Goal: Navigation & Orientation: Find specific page/section

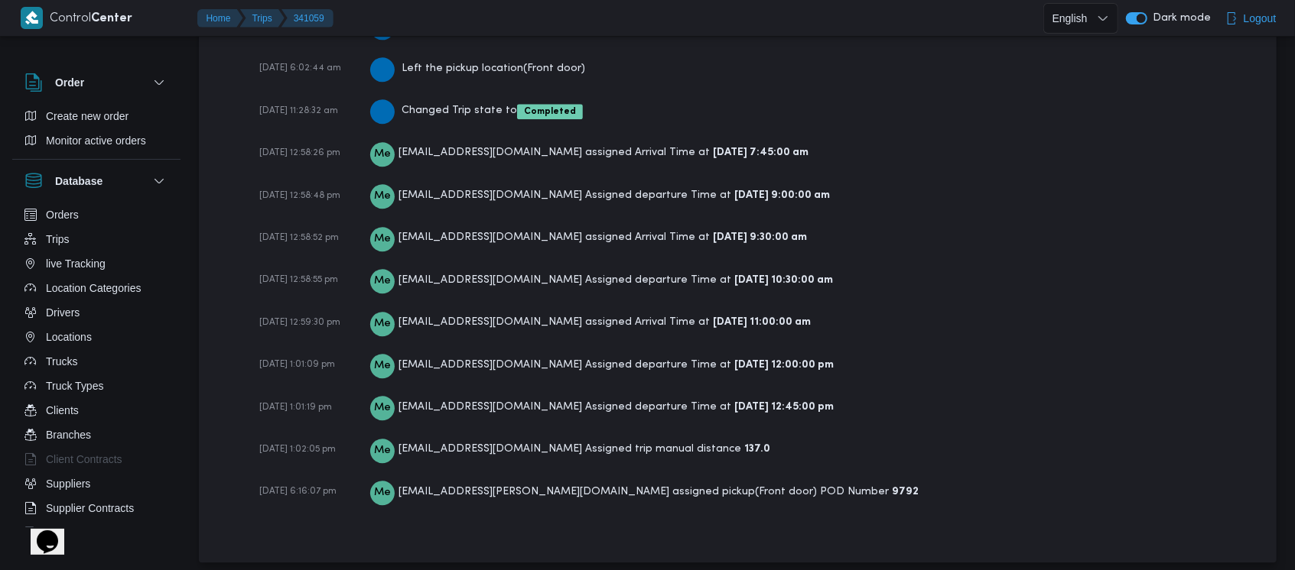
scroll to position [2664, 0]
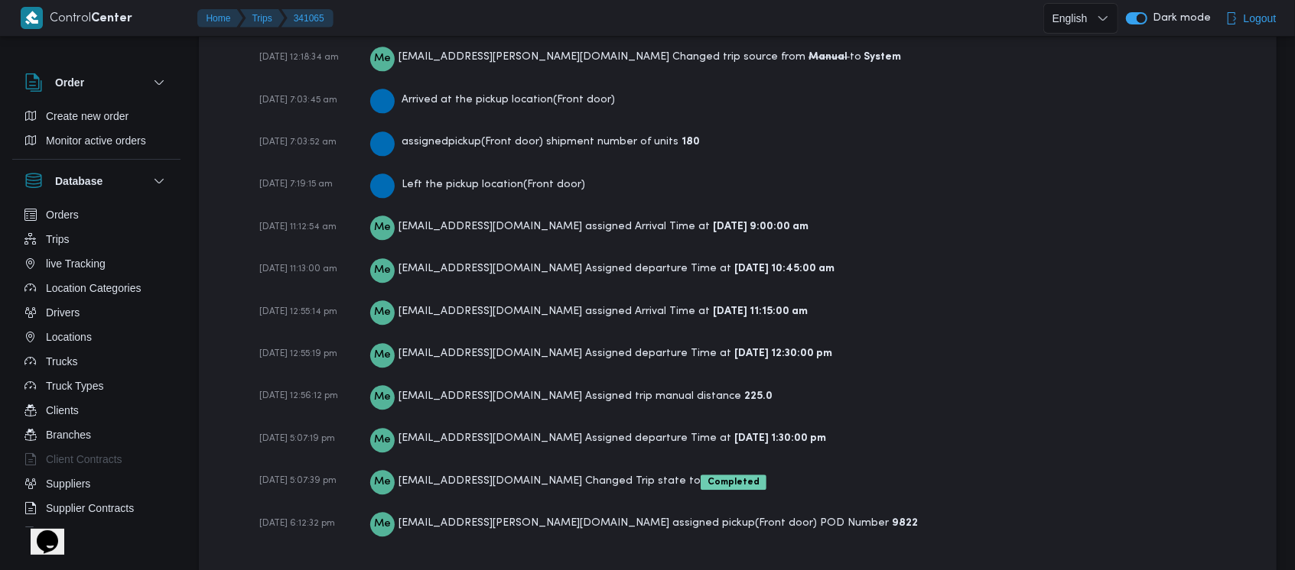
scroll to position [2467, 0]
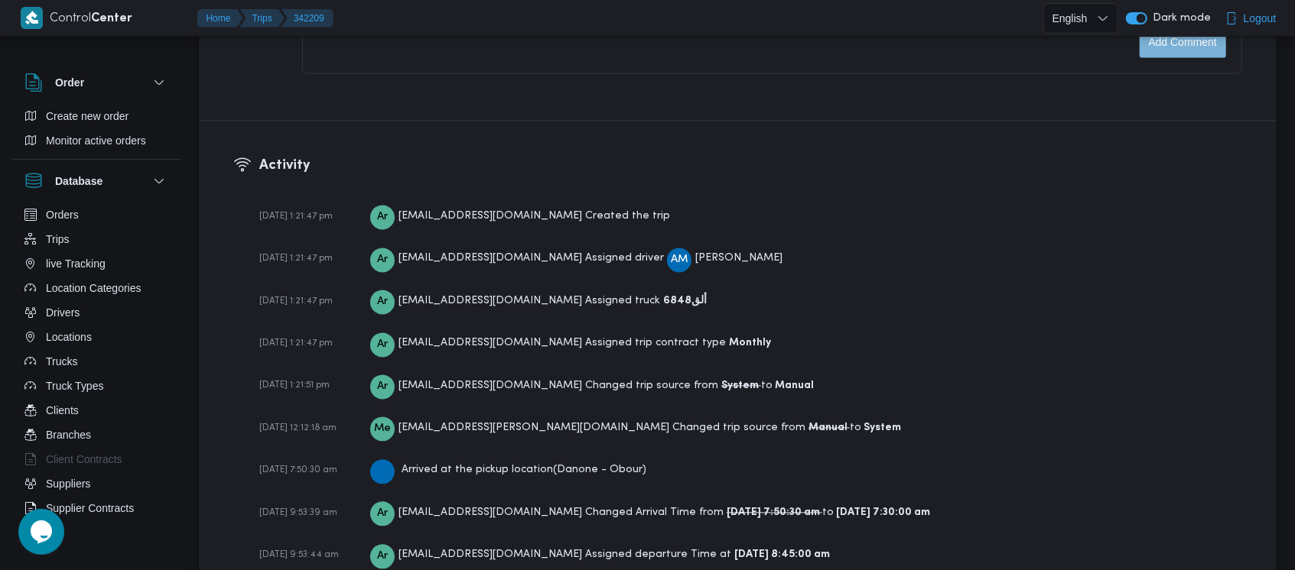
scroll to position [2374, 0]
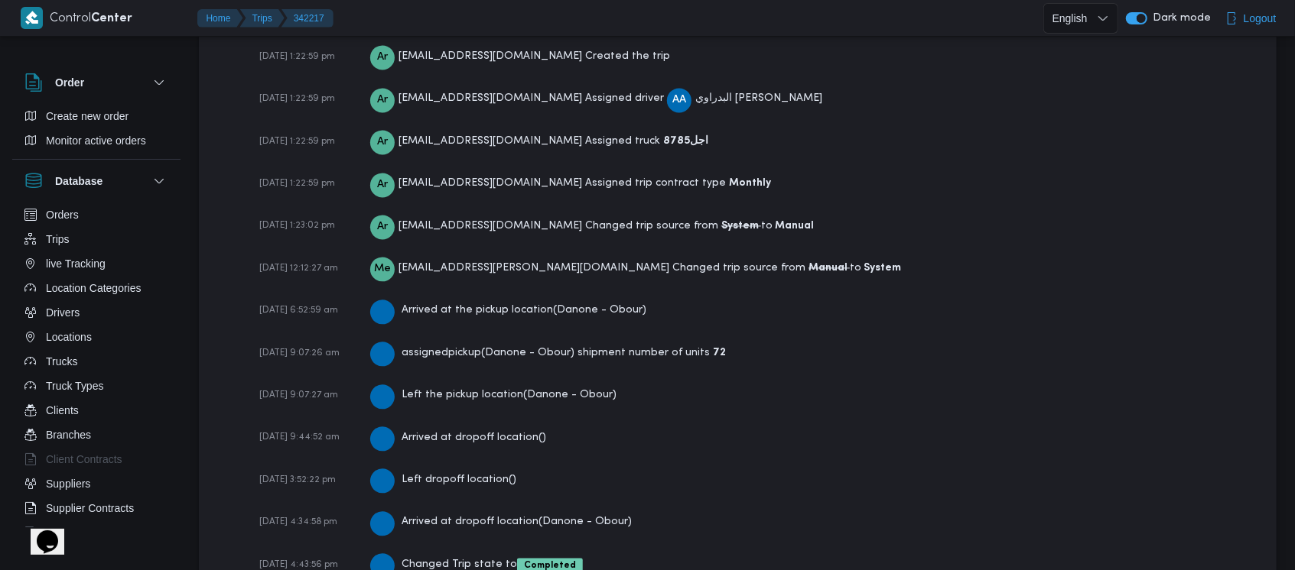
scroll to position [2287, 0]
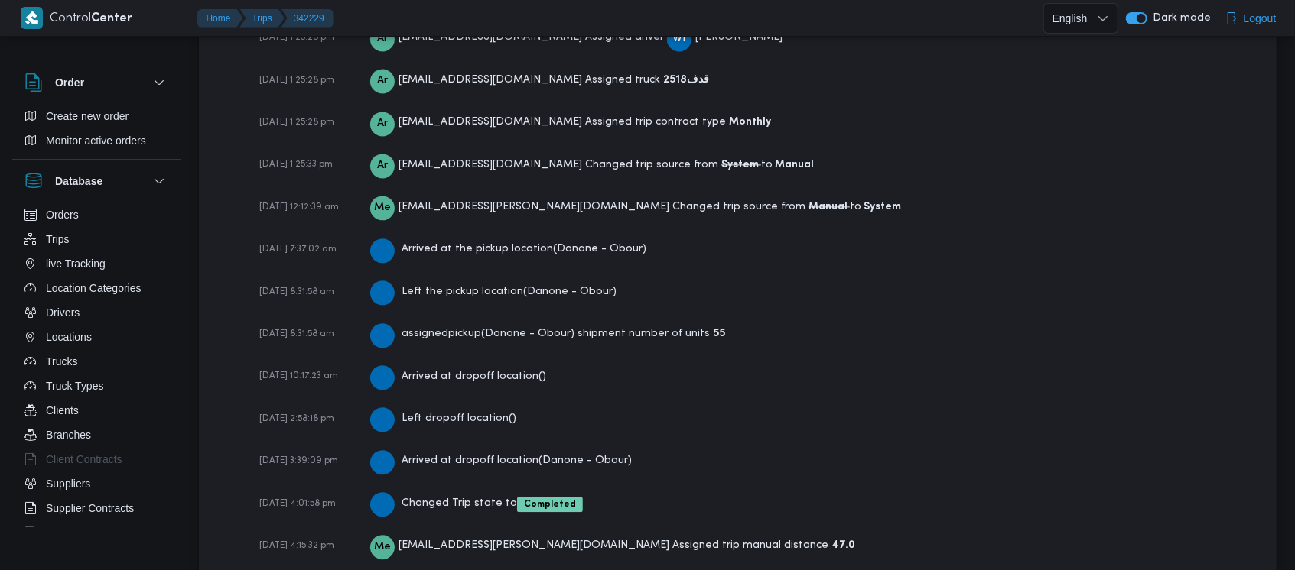
scroll to position [2330, 0]
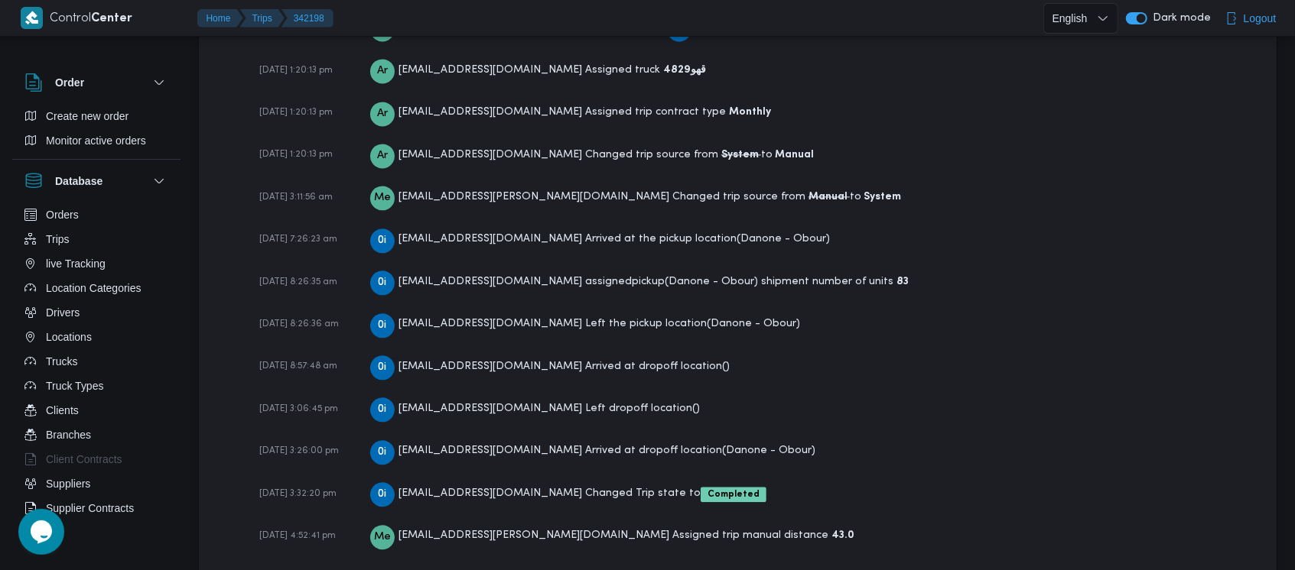
scroll to position [2287, 0]
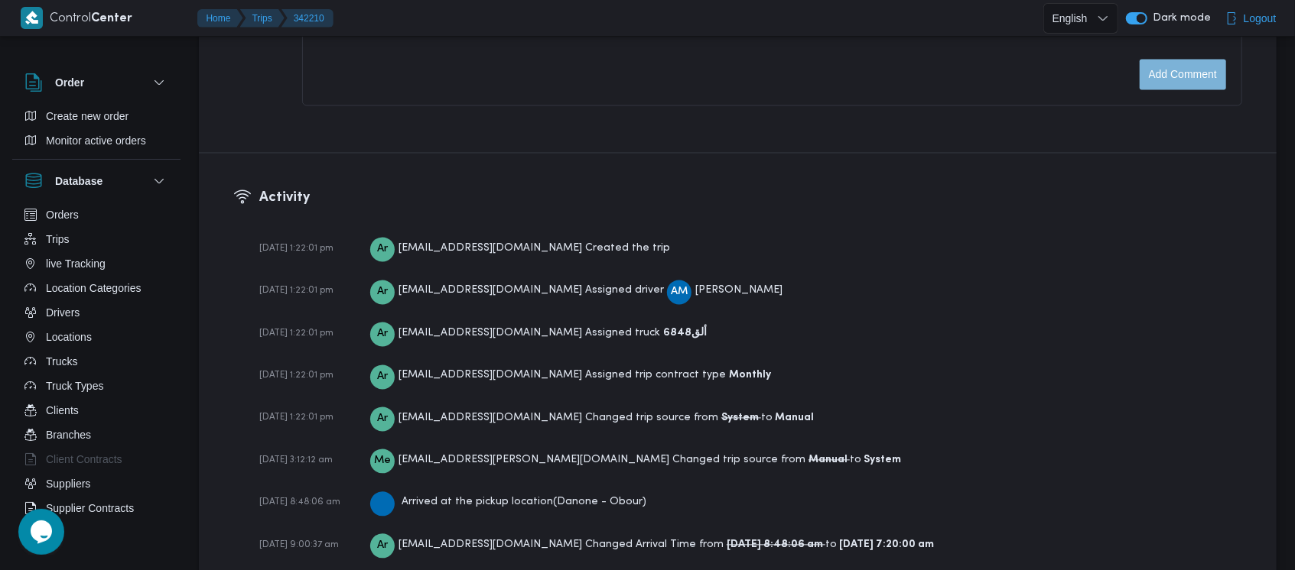
scroll to position [2416, 0]
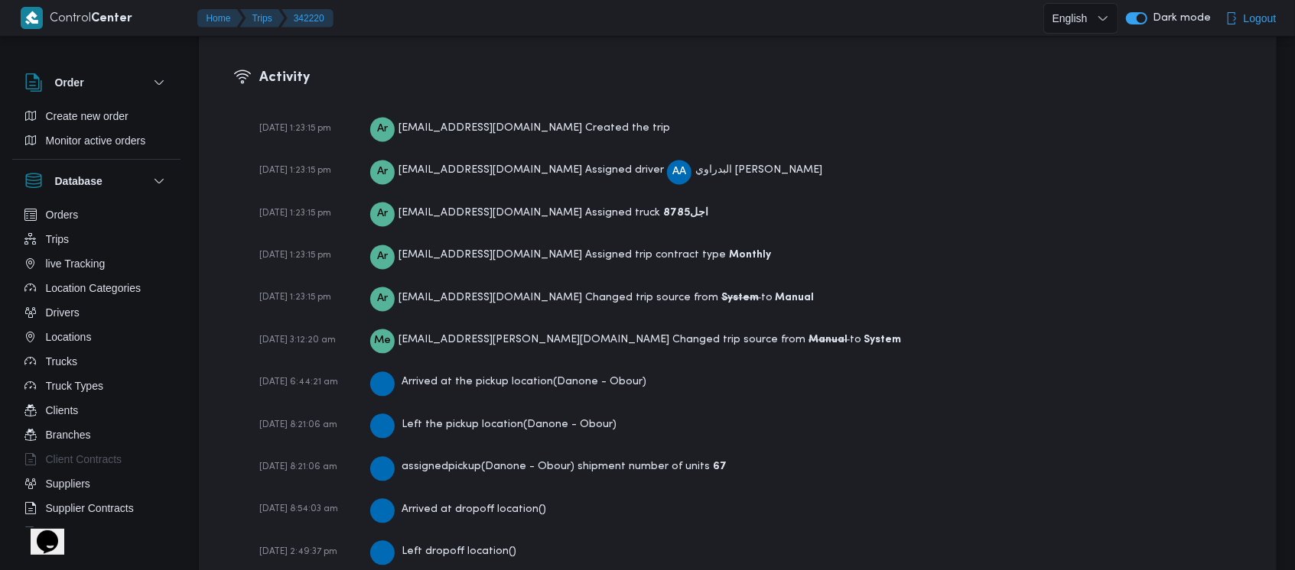
scroll to position [2287, 0]
